Goal: Task Accomplishment & Management: Manage account settings

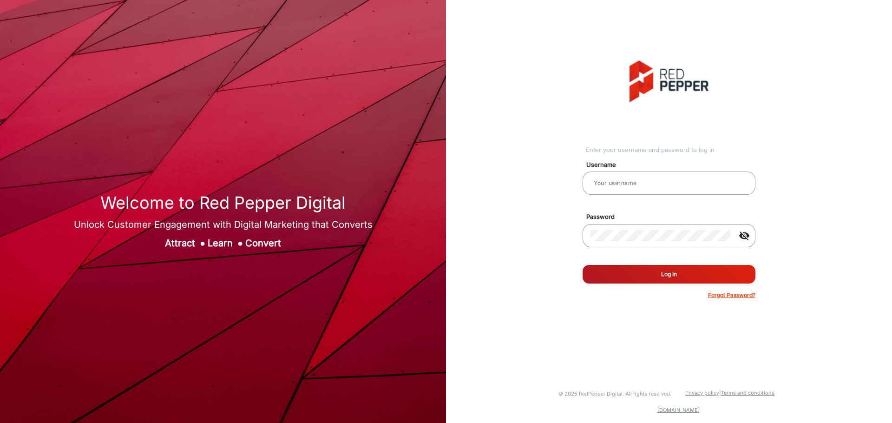
type input "[PERSON_NAME]"
click at [668, 279] on button "Log In" at bounding box center [668, 274] width 173 height 19
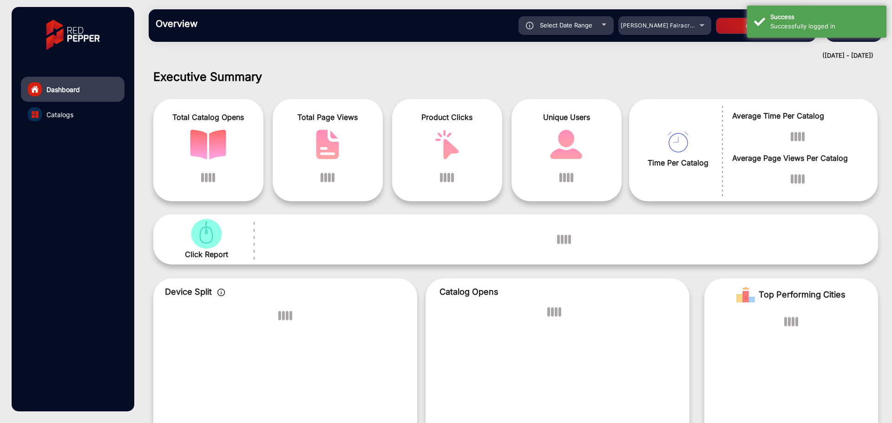
scroll to position [7, 0]
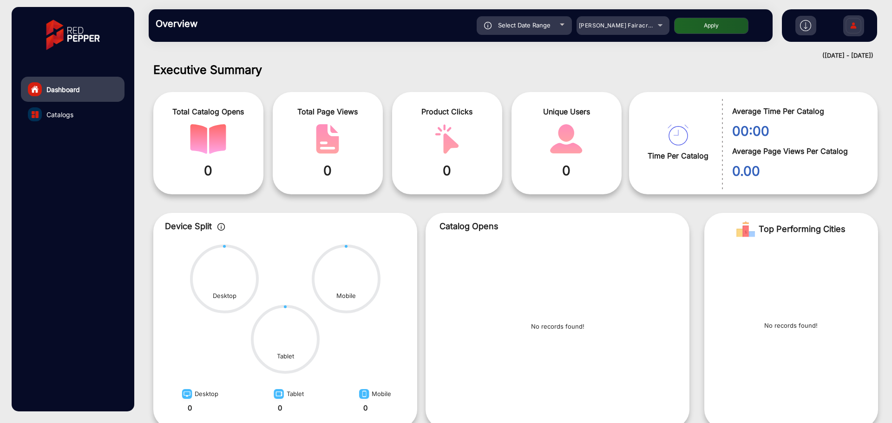
click at [535, 28] on span "Select Date Range" at bounding box center [524, 24] width 52 height 7
type input "[DATE]"
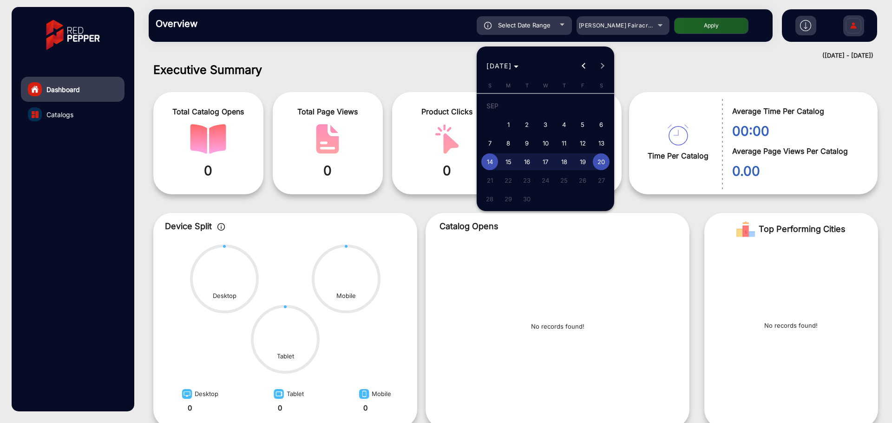
click at [557, 141] on span "11" at bounding box center [563, 143] width 17 height 17
type input "[DATE]"
click at [600, 164] on span "20" at bounding box center [601, 161] width 17 height 17
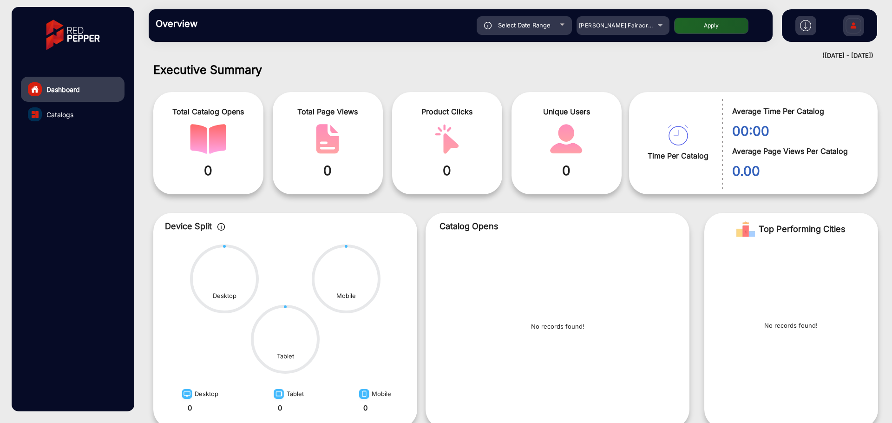
type input "[DATE]"
click at [613, 25] on span "[PERSON_NAME] Fairacre Farms" at bounding box center [625, 25] width 92 height 7
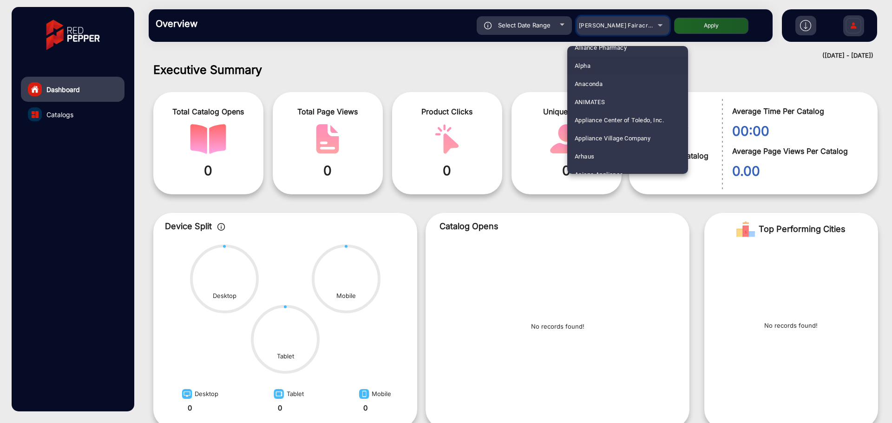
scroll to position [111, 0]
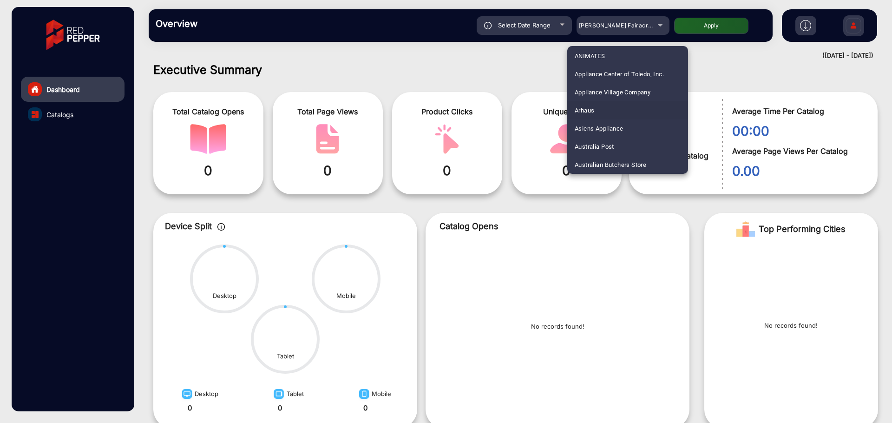
click at [602, 110] on mat-option "Arhaus" at bounding box center [627, 110] width 121 height 18
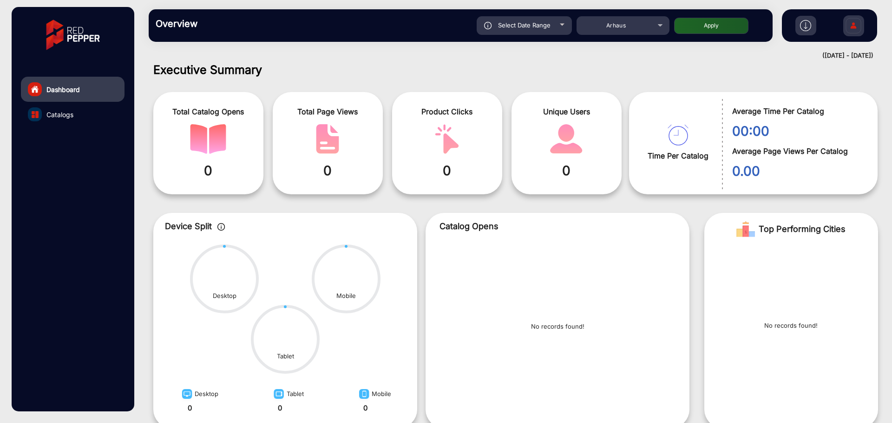
click at [714, 17] on div "Select Date Range [DATE] [DATE] – [DATE] End date Arhaus Apply" at bounding box center [490, 25] width 549 height 19
click at [713, 19] on button "Apply" at bounding box center [711, 26] width 74 height 16
type input "[DATE]"
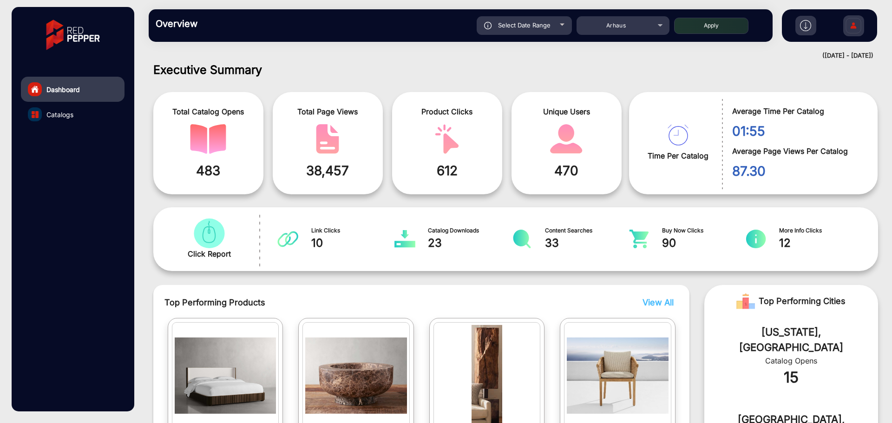
click at [855, 26] on img at bounding box center [853, 27] width 20 height 33
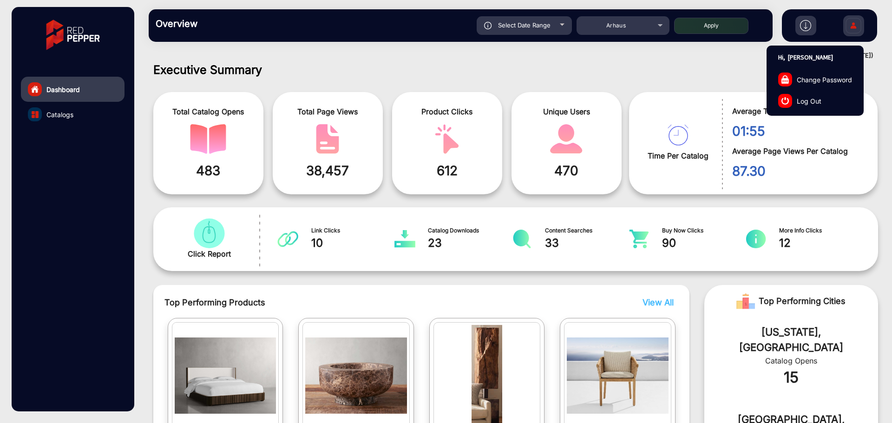
click at [834, 103] on link "Log Out" at bounding box center [815, 100] width 96 height 21
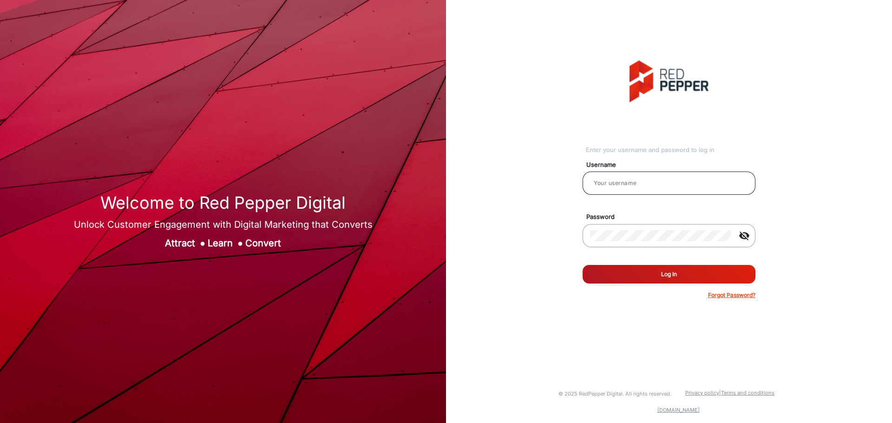
type input "[PERSON_NAME]"
click at [640, 272] on button "Log In" at bounding box center [668, 274] width 173 height 19
drag, startPoint x: 518, startPoint y: 266, endPoint x: 667, endPoint y: 294, distance: 151.8
click at [525, 271] on div "Enter your username and password to log in Username [PERSON_NAME] Password visi…" at bounding box center [669, 179] width 460 height 359
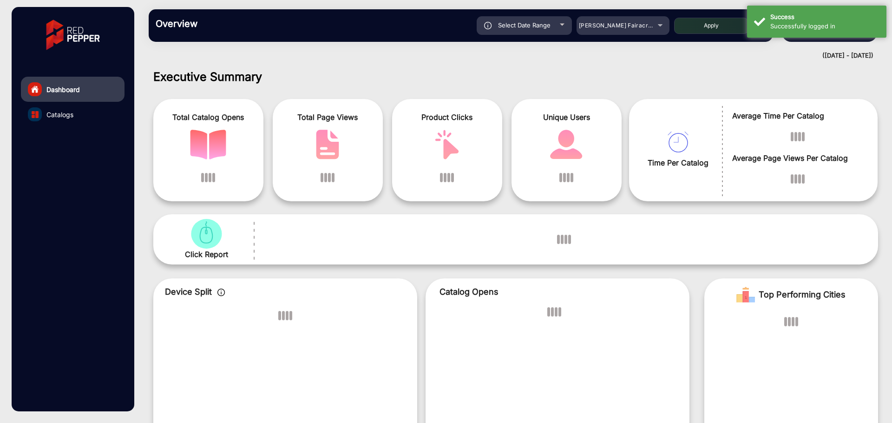
scroll to position [7, 0]
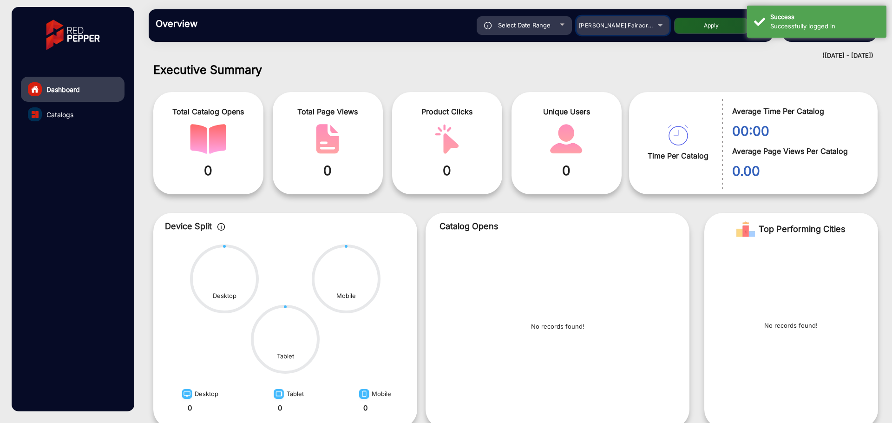
click at [615, 20] on mat-select "[PERSON_NAME] Fairacre Farms" at bounding box center [622, 25] width 93 height 19
click at [640, 9] on div "Overview Reports Understand what makes your customers tick and learn how they a…" at bounding box center [461, 25] width 624 height 33
click at [638, 22] on span "[PERSON_NAME] Fairacre Farms" at bounding box center [625, 25] width 92 height 7
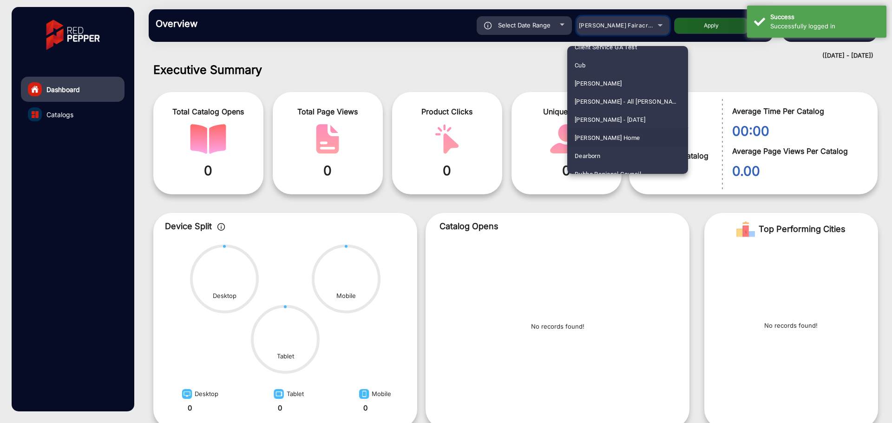
scroll to position [947, 0]
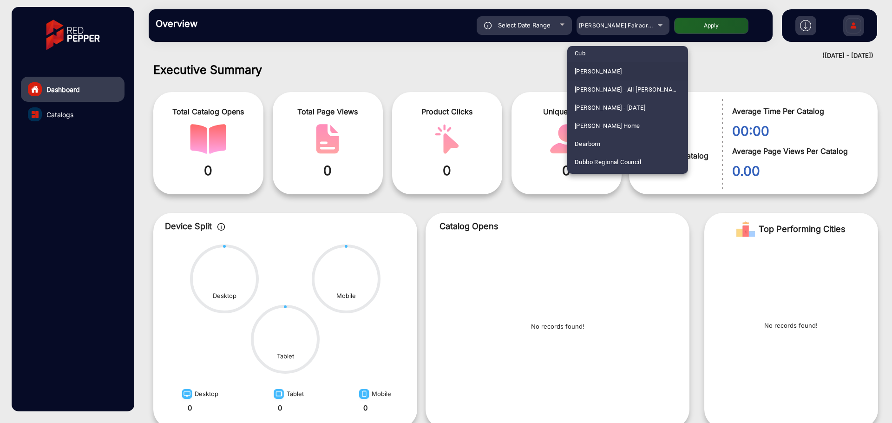
click at [607, 72] on span "[PERSON_NAME]" at bounding box center [597, 71] width 47 height 18
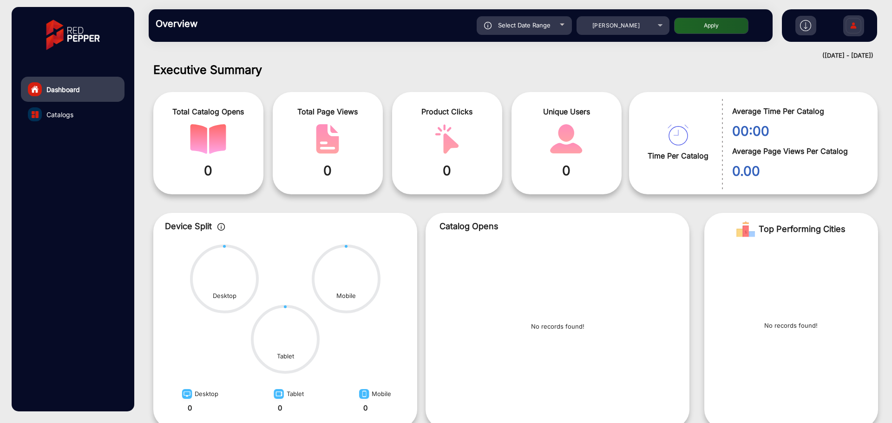
click at [695, 30] on button "Apply" at bounding box center [711, 26] width 74 height 16
type input "[DATE]"
click at [632, 29] on div "[PERSON_NAME]" at bounding box center [616, 25] width 74 height 11
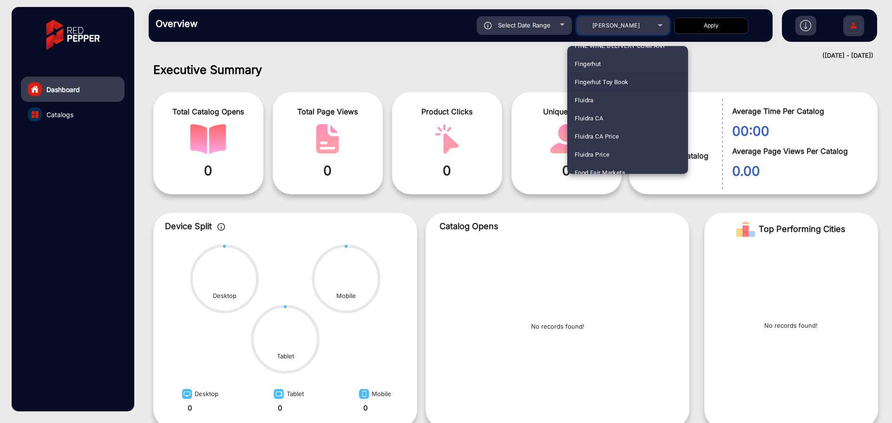
scroll to position [1155, 0]
click at [596, 101] on mat-option "Fluidra" at bounding box center [627, 99] width 121 height 18
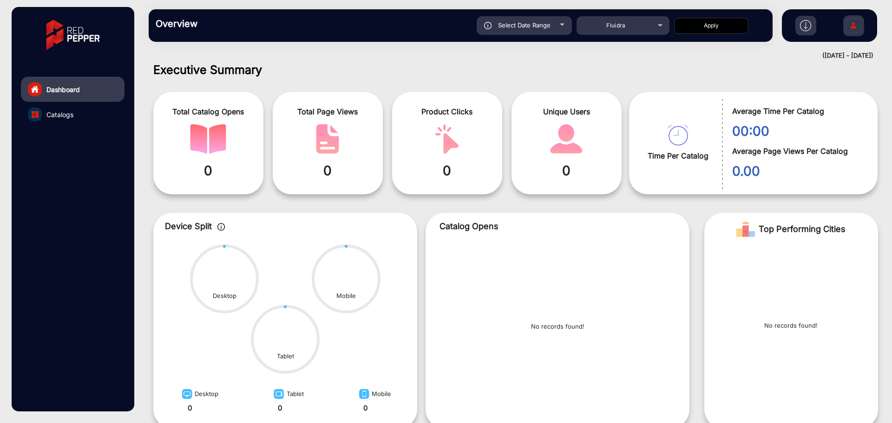
click at [704, 24] on button "Apply" at bounding box center [711, 26] width 74 height 16
type input "[DATE]"
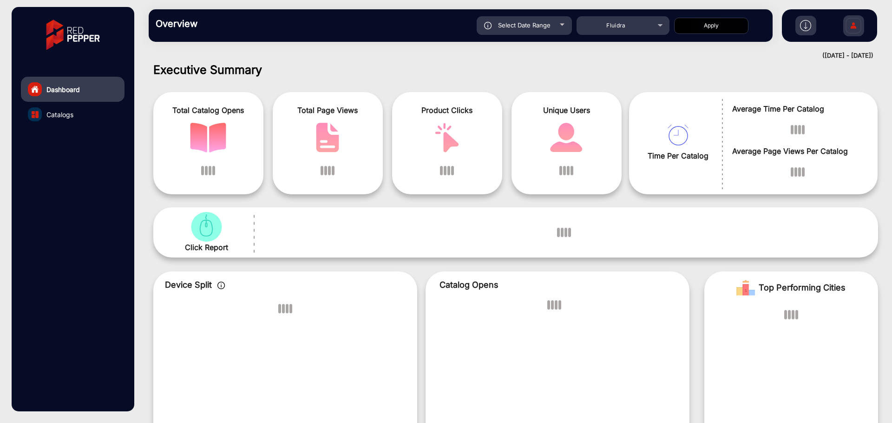
click at [704, 24] on button "Apply" at bounding box center [711, 26] width 74 height 16
type input "[DATE]"
